Goal: Task Accomplishment & Management: Complete application form

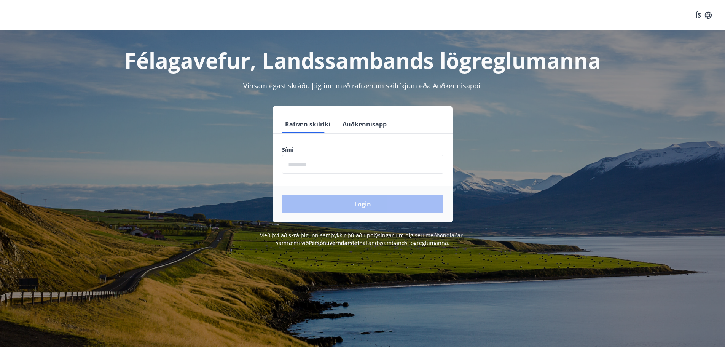
click at [334, 162] on input "phone" at bounding box center [362, 164] width 161 height 19
type input "********"
click at [282, 195] on button "Login" at bounding box center [362, 204] width 161 height 18
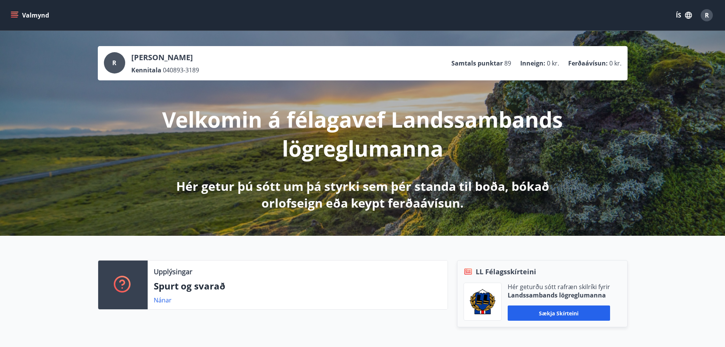
click at [8, 11] on div "Valmynd ÍS R" at bounding box center [362, 15] width 725 height 30
click at [13, 19] on button "Valmynd" at bounding box center [30, 15] width 43 height 14
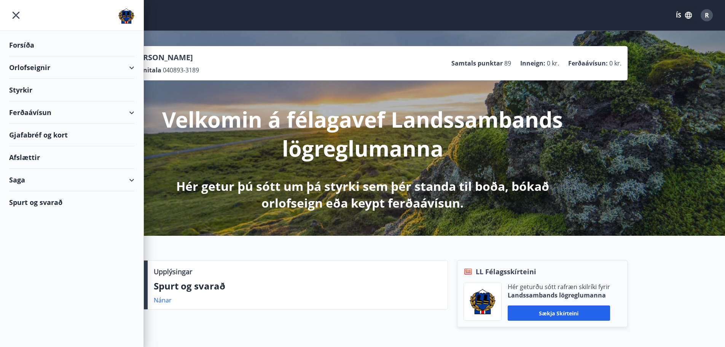
click at [30, 56] on div "Styrkir" at bounding box center [71, 45] width 125 height 22
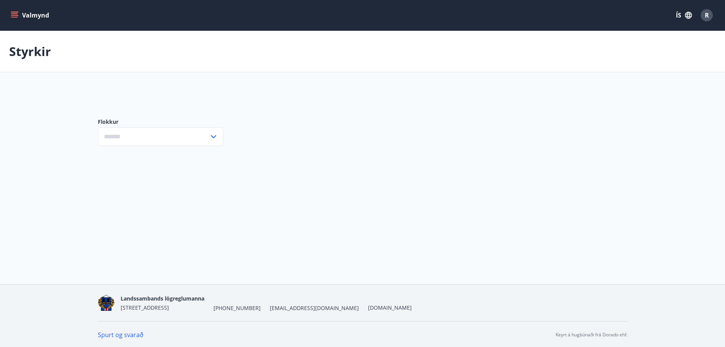
type input "***"
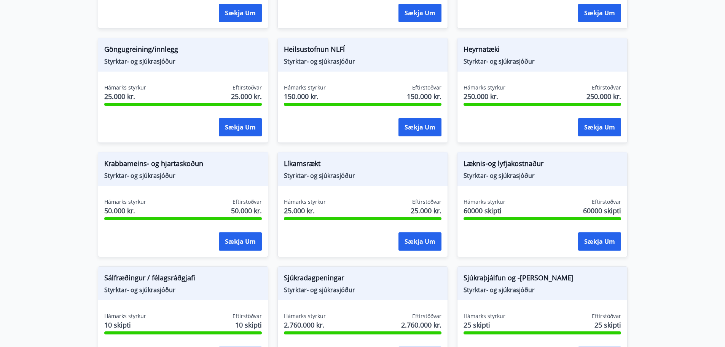
scroll to position [380, 0]
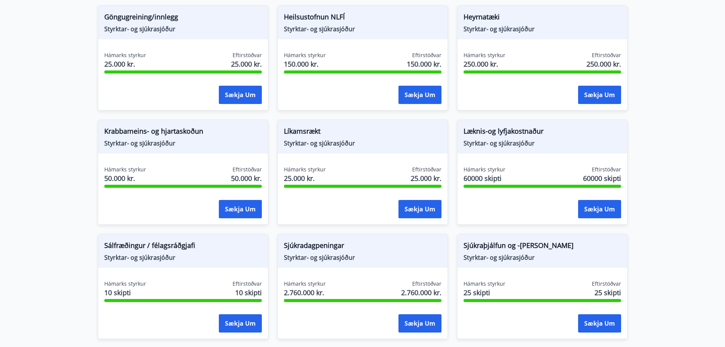
click at [490, 147] on div "Læknis-og lyfjakostnaður Styrktar- og sjúkrasjóður" at bounding box center [542, 136] width 170 height 33
click at [504, 161] on div "Læknis-og lyfjakostnaður Styrktar- og sjúkrasjóður Hámarks styrkur 60000 skipti…" at bounding box center [542, 171] width 170 height 105
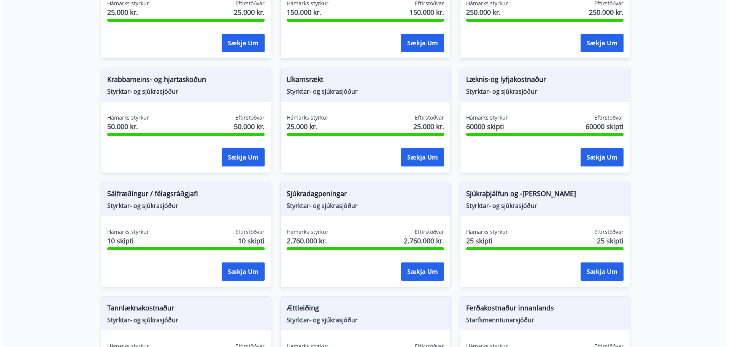
scroll to position [418, 0]
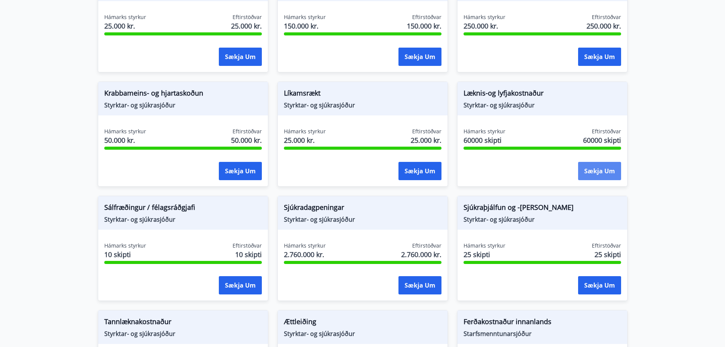
click at [592, 174] on button "Sækja um" at bounding box center [599, 171] width 43 height 18
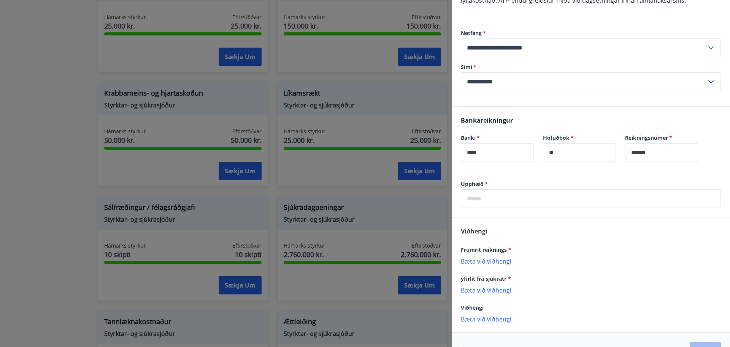
scroll to position [152, 0]
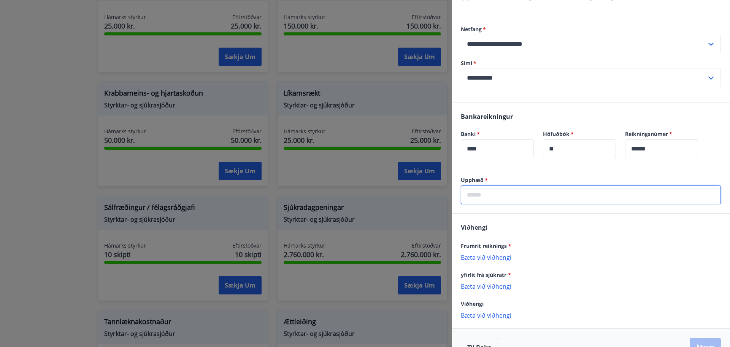
click at [560, 190] on input "text" at bounding box center [591, 194] width 260 height 19
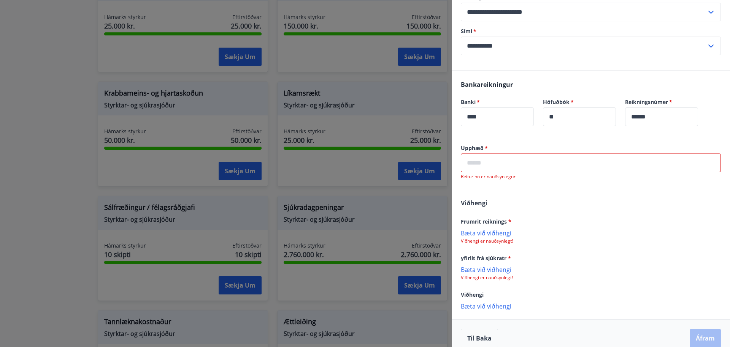
scroll to position [185, 0]
click at [506, 153] on input "text" at bounding box center [591, 162] width 260 height 19
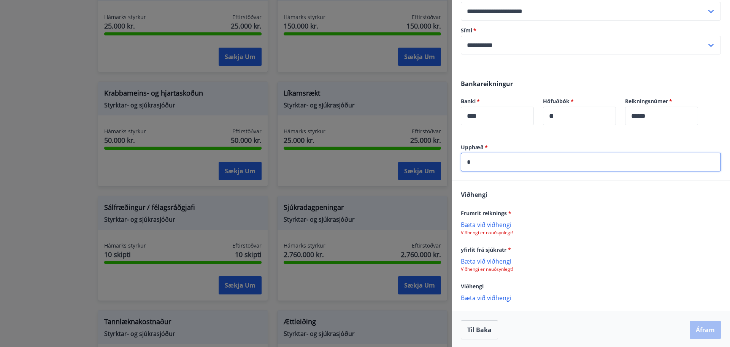
scroll to position [177, 0]
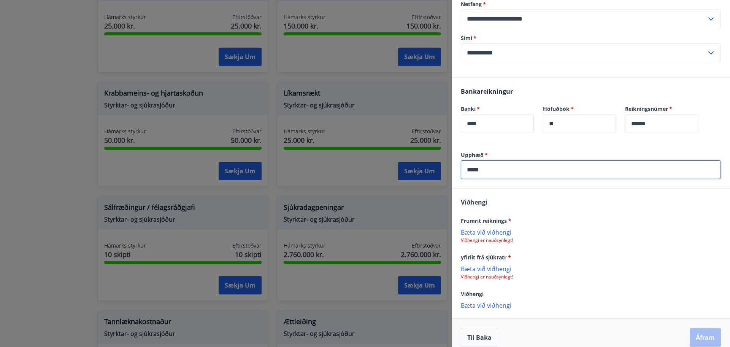
type input "*****"
click at [491, 237] on p "Viðhengi er nauðsynlegt!" at bounding box center [591, 240] width 260 height 6
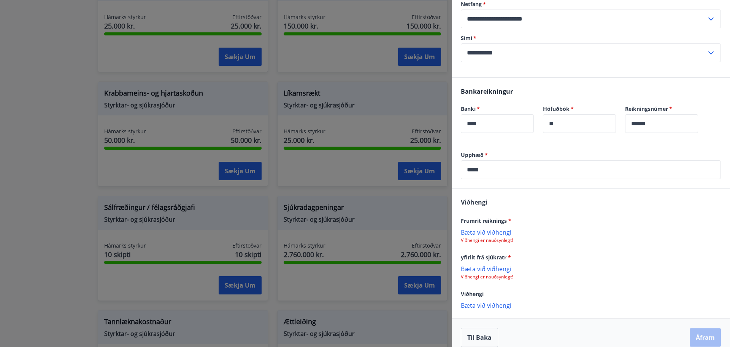
click at [491, 228] on p "Bæta við viðhengi" at bounding box center [591, 232] width 260 height 8
click at [713, 235] on icon at bounding box center [713, 236] width 1 height 3
click at [491, 228] on p "Bæta við viðhengi" at bounding box center [591, 232] width 260 height 8
click at [641, 333] on div "Til baka Áfram" at bounding box center [591, 337] width 260 height 19
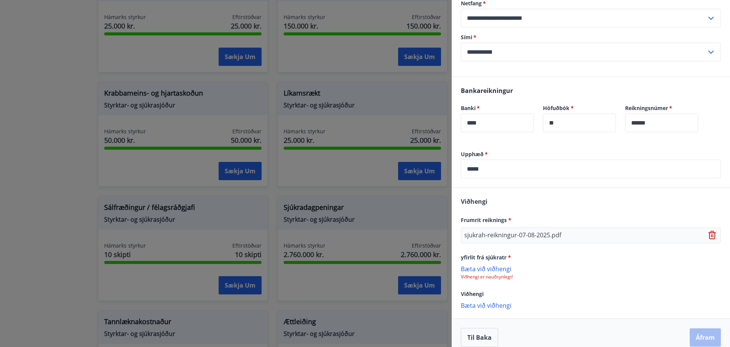
click at [501, 274] on p "Viðhengi er nauðsynlegt!" at bounding box center [591, 277] width 260 height 6
click at [499, 264] on p "Bæta við viðhengi" at bounding box center [591, 268] width 260 height 8
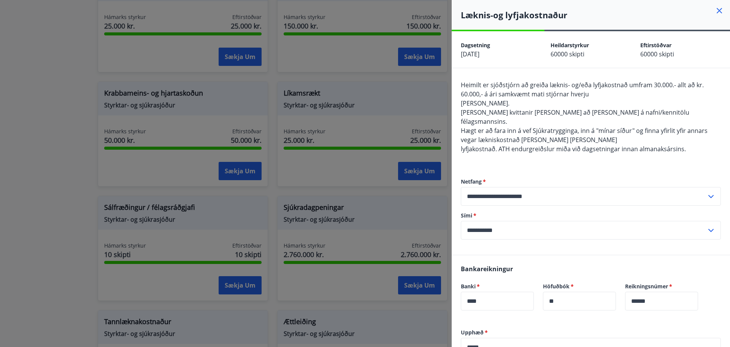
scroll to position [179, 0]
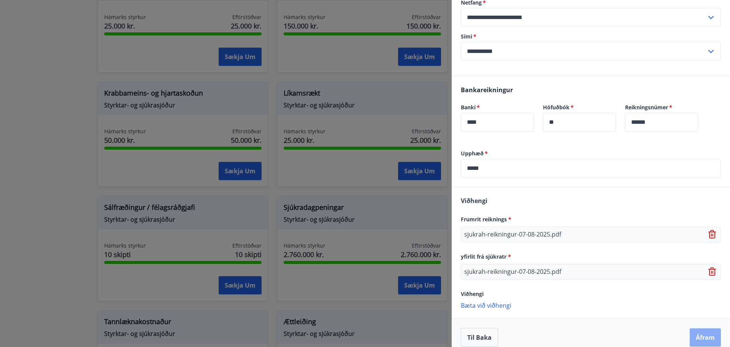
click at [700, 328] on button "Áfram" at bounding box center [705, 337] width 31 height 18
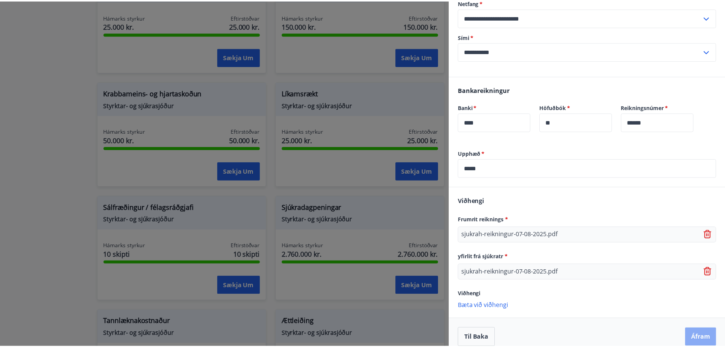
scroll to position [0, 0]
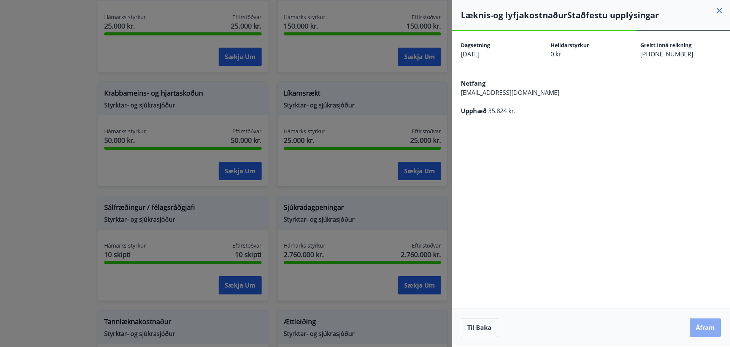
click at [708, 323] on button "Áfram" at bounding box center [705, 327] width 31 height 18
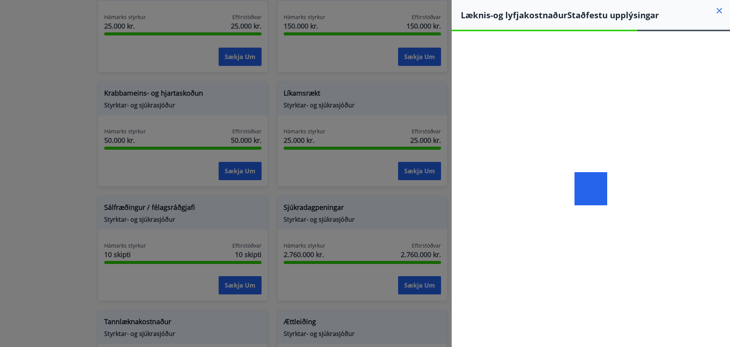
click at [42, 103] on div at bounding box center [365, 173] width 730 height 347
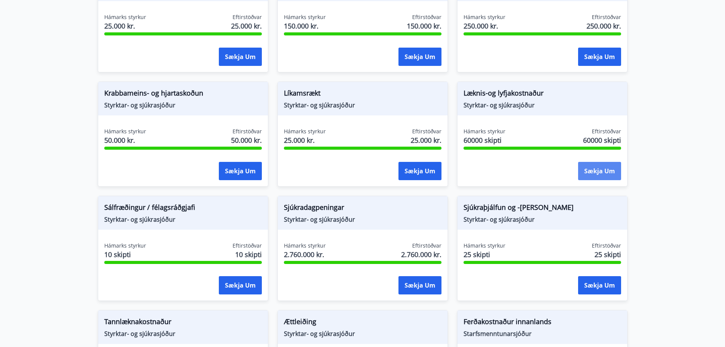
click at [593, 174] on button "Sækja um" at bounding box center [599, 171] width 43 height 18
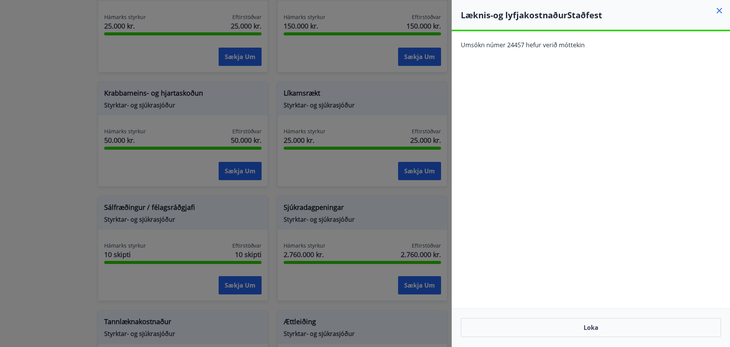
click at [716, 13] on icon at bounding box center [719, 10] width 9 height 9
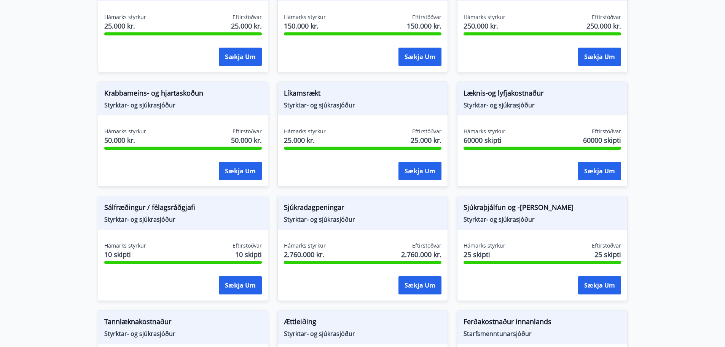
click at [491, 84] on div "Læknis-og lyfjakostnaður Styrktar- og sjúkrasjóður" at bounding box center [542, 98] width 170 height 33
click at [488, 95] on span "Læknis-og lyfjakostnaður" at bounding box center [541, 94] width 157 height 13
click at [601, 169] on button "Sækja um" at bounding box center [599, 171] width 43 height 18
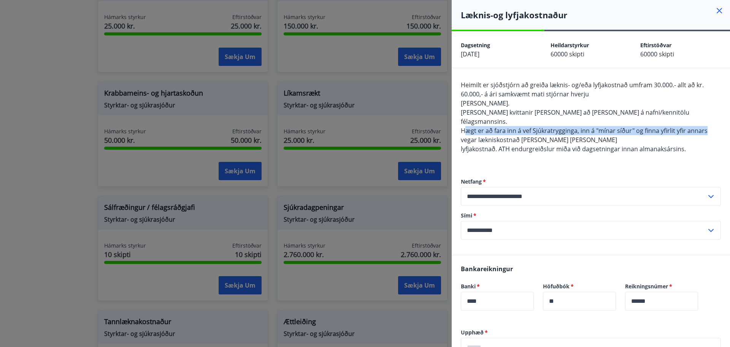
drag, startPoint x: 468, startPoint y: 122, endPoint x: 712, endPoint y: 123, distance: 245.0
click at [712, 123] on div "Heimilt er sjóðstjórn að greiða læknis- og/eða lyfjakostnað umfram 30.000.- all…" at bounding box center [591, 121] width 260 height 82
click at [652, 132] on div "Heimilt er sjóðstjórn að greiða læknis- og/eða lyfjakostnað umfram 30.000.- all…" at bounding box center [591, 121] width 260 height 82
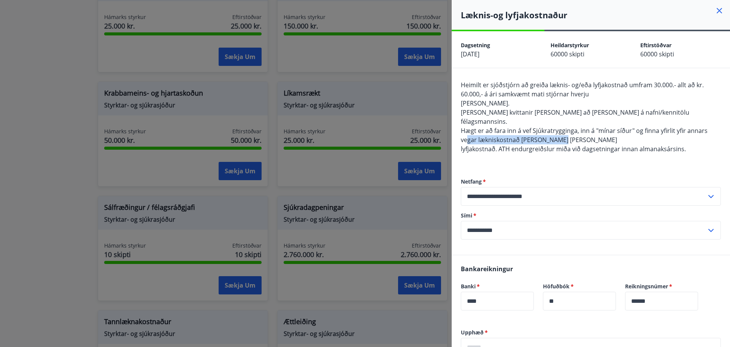
drag, startPoint x: 486, startPoint y: 132, endPoint x: 579, endPoint y: 132, distance: 92.8
click at [579, 132] on div "Heimilt er sjóðstjórn að greiða læknis- og/eða lyfjakostnað umfram 30.000.- all…" at bounding box center [591, 121] width 260 height 82
click at [450, 134] on div at bounding box center [365, 173] width 730 height 347
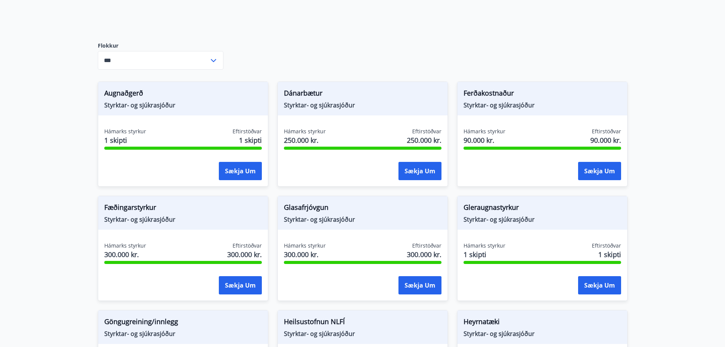
scroll to position [114, 0]
